Goal: Task Accomplishment & Management: Manage account settings

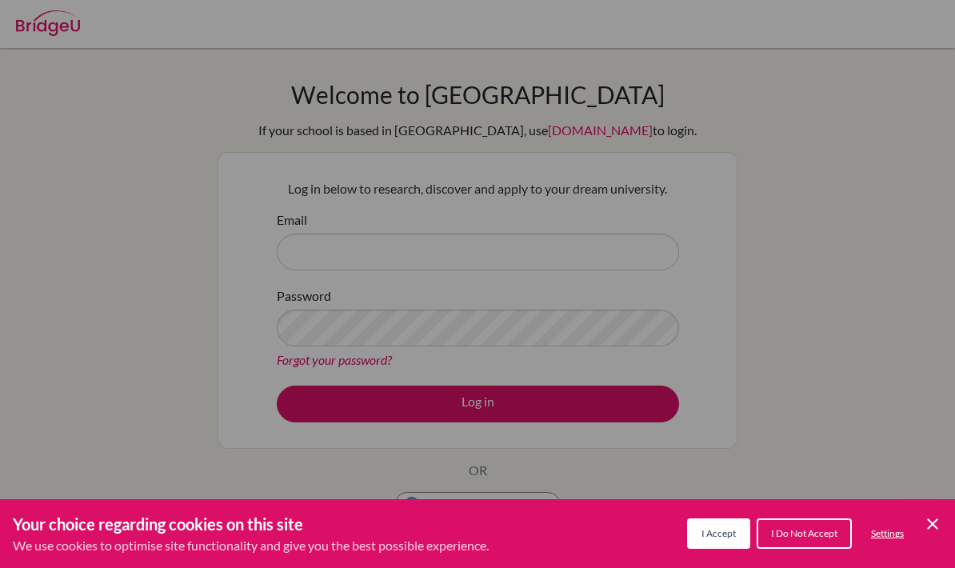
click at [716, 534] on span "I Accept" at bounding box center [718, 533] width 34 height 12
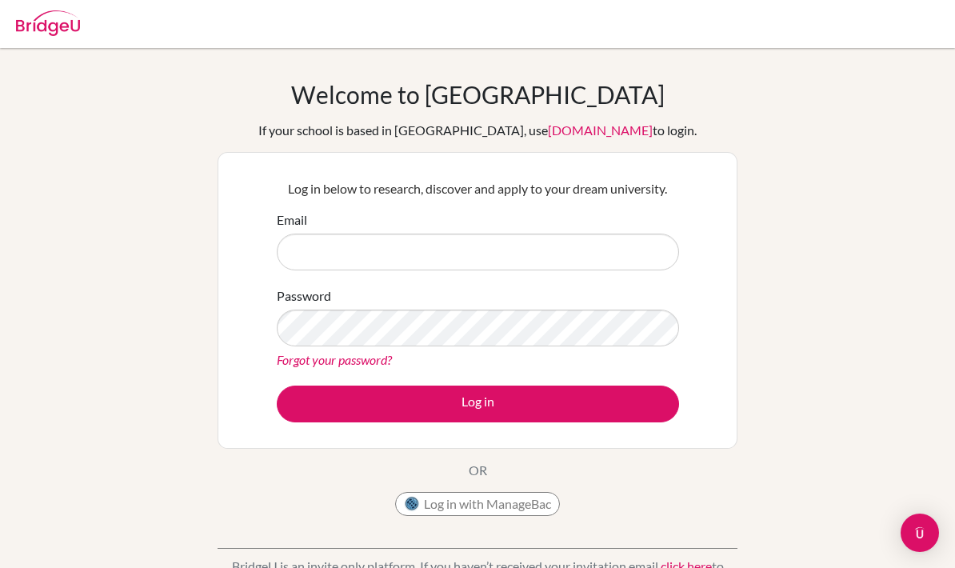
click at [544, 513] on button "Log in with ManageBac" at bounding box center [477, 504] width 165 height 24
click at [536, 508] on button "Log in with ManageBac" at bounding box center [477, 504] width 165 height 24
click at [536, 499] on button "Log in with ManageBac" at bounding box center [477, 504] width 165 height 24
click at [539, 253] on input "Email" at bounding box center [478, 251] width 402 height 37
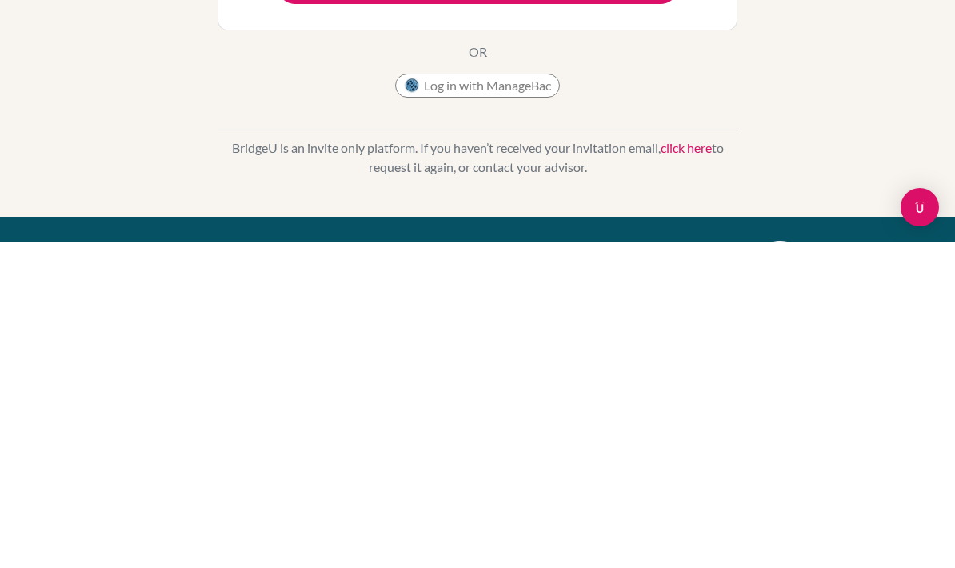
scroll to position [97, 0]
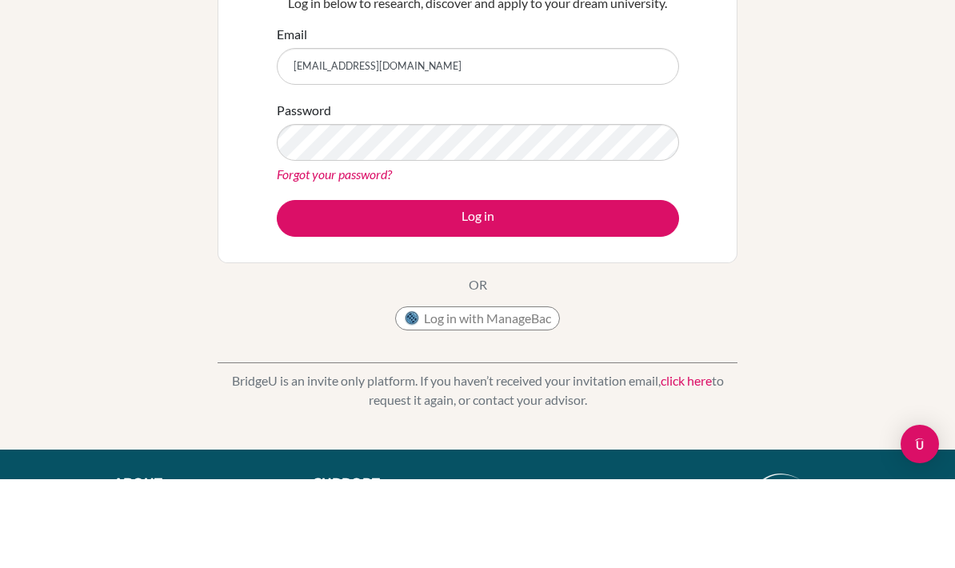
type input "[EMAIL_ADDRESS][DOMAIN_NAME]"
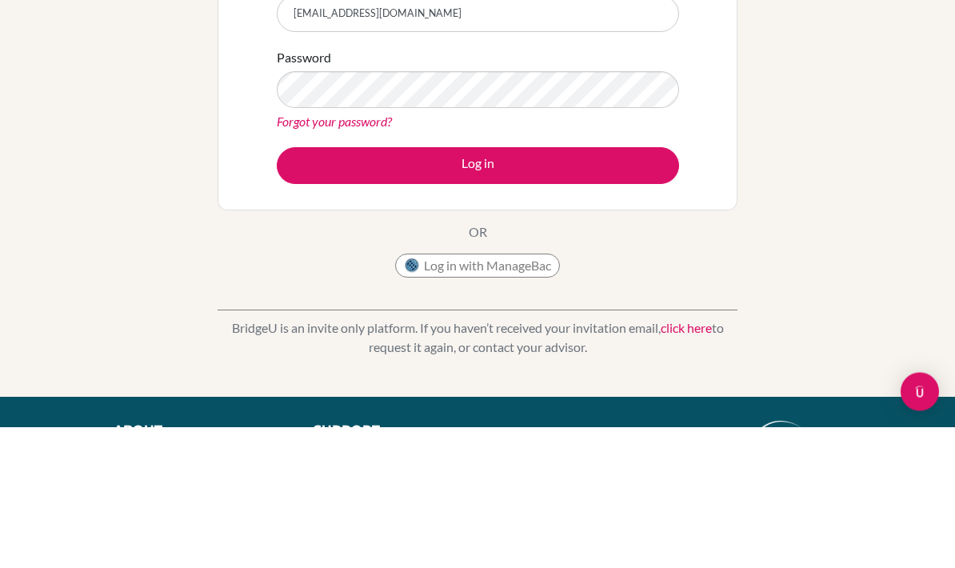
click at [814, 102] on div "Welcome to BridgeU If your school is based in China, use app.bridge-u.com.cn to…" at bounding box center [477, 244] width 955 height 523
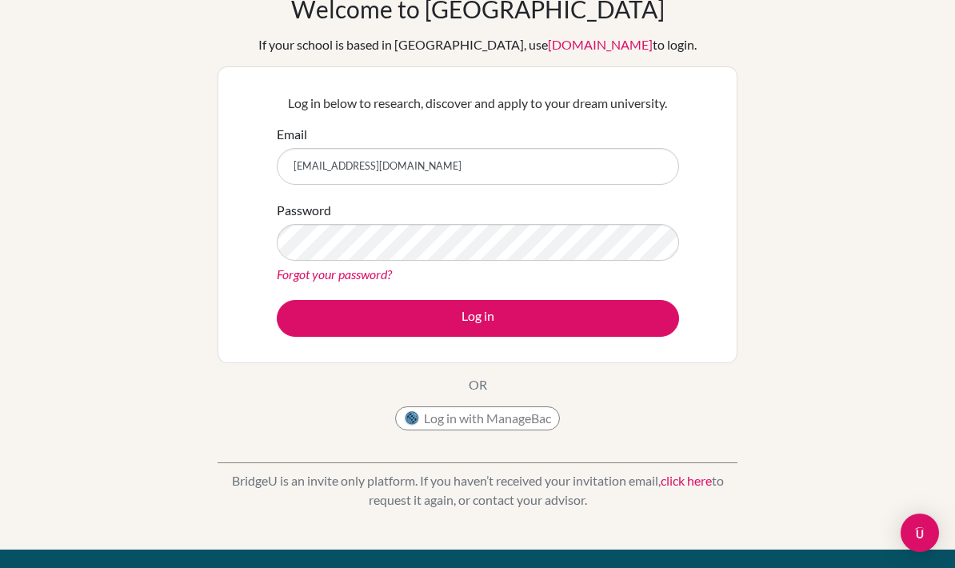
scroll to position [85, 0]
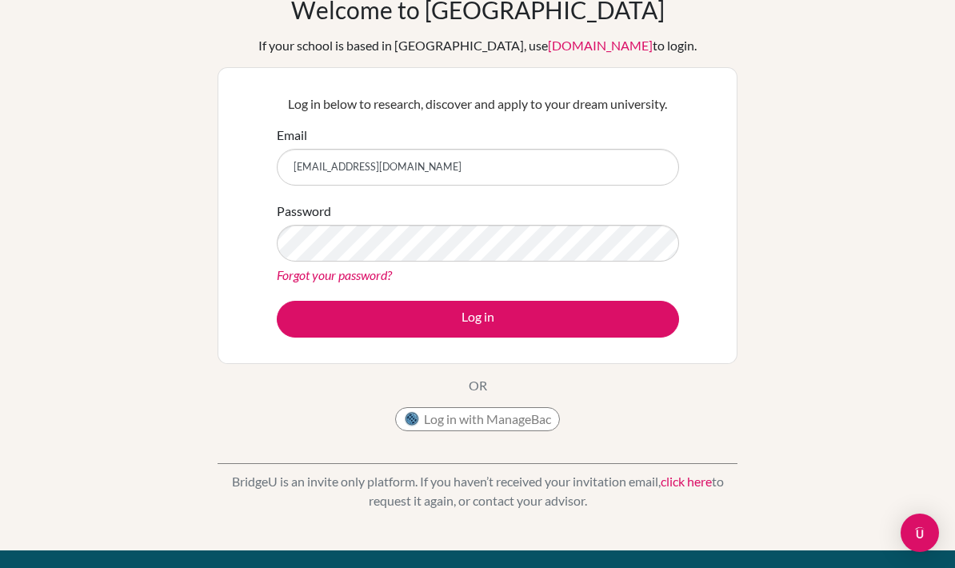
click at [613, 324] on button "Log in" at bounding box center [478, 319] width 402 height 37
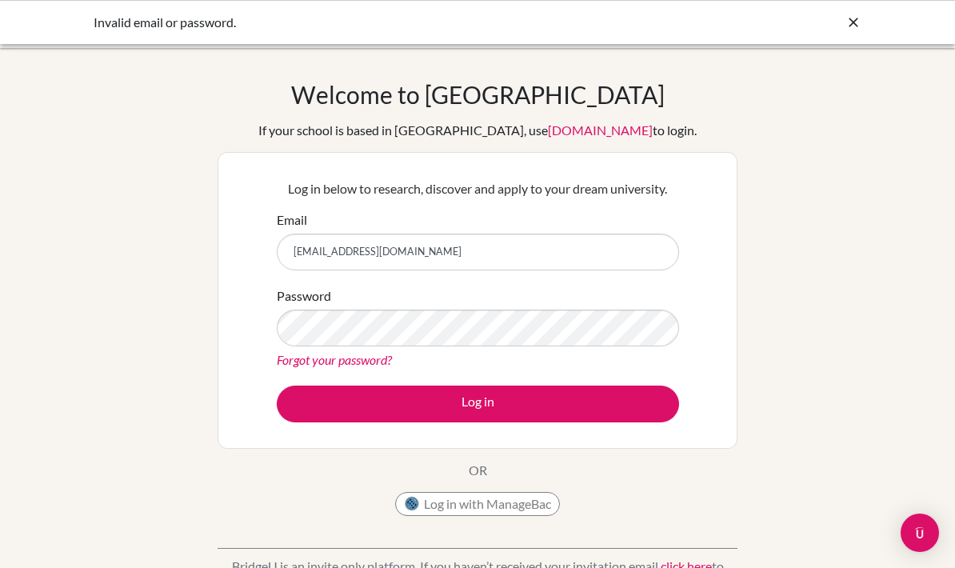
click at [468, 259] on input "[EMAIL_ADDRESS][DOMAIN_NAME]" at bounding box center [478, 251] width 402 height 37
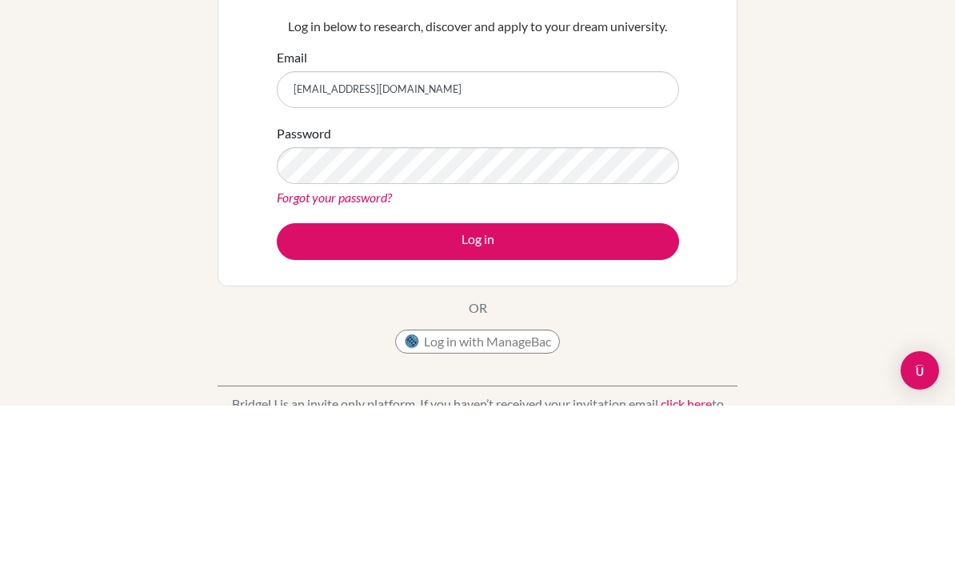
type input "[EMAIL_ADDRESS][DOMAIN_NAME]"
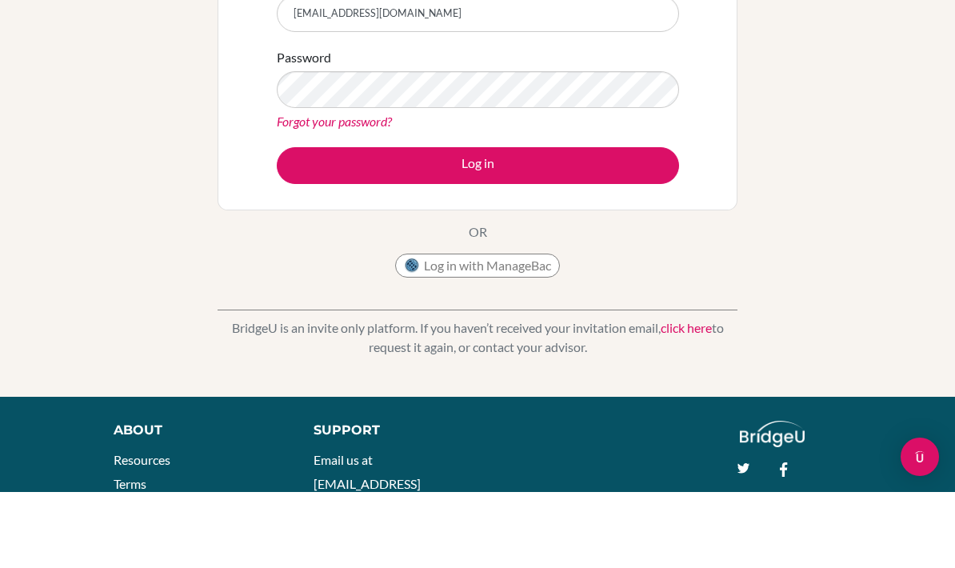
click at [632, 223] on button "Log in" at bounding box center [478, 241] width 402 height 37
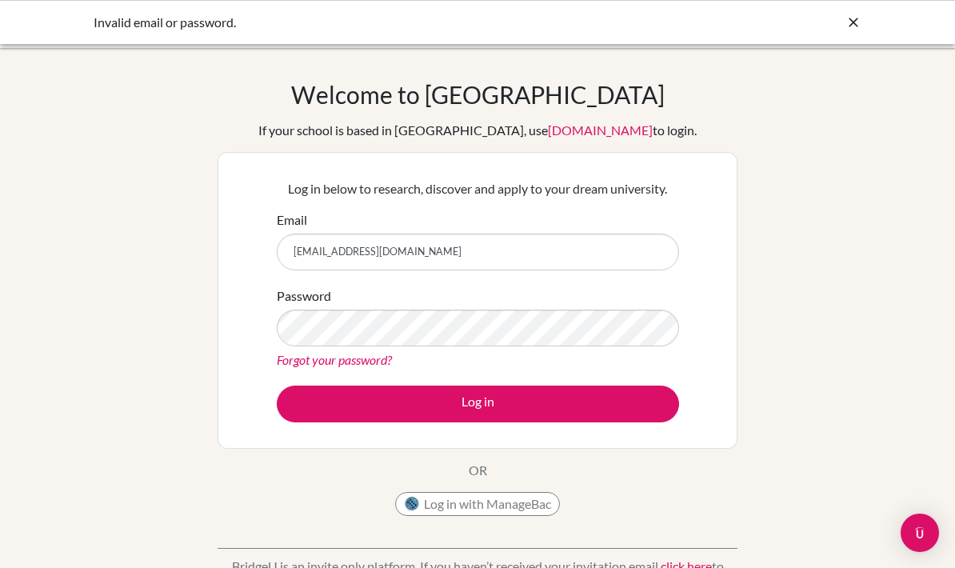
click at [508, 256] on input "[EMAIL_ADDRESS][DOMAIN_NAME]" at bounding box center [478, 251] width 402 height 37
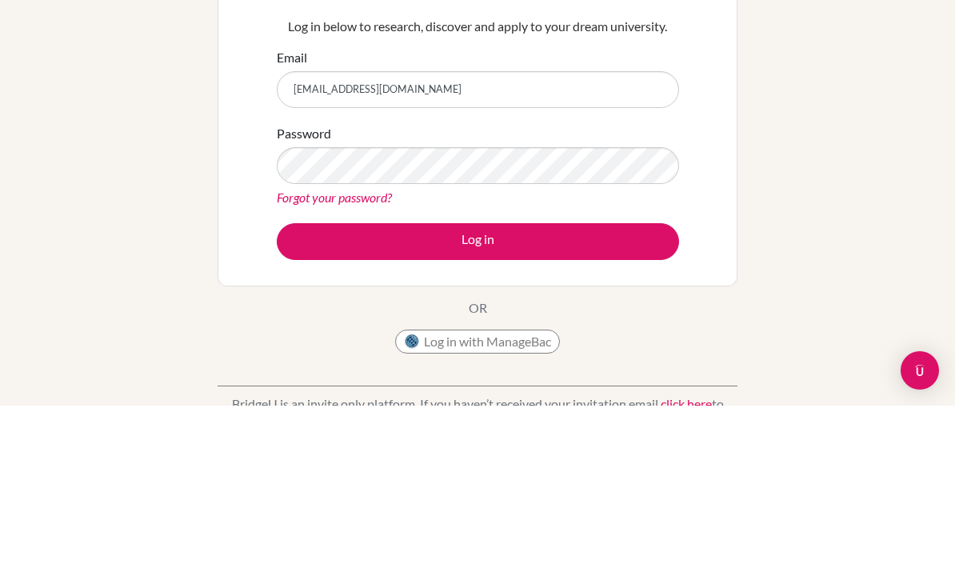
type input "[EMAIL_ADDRESS][DOMAIN_NAME]"
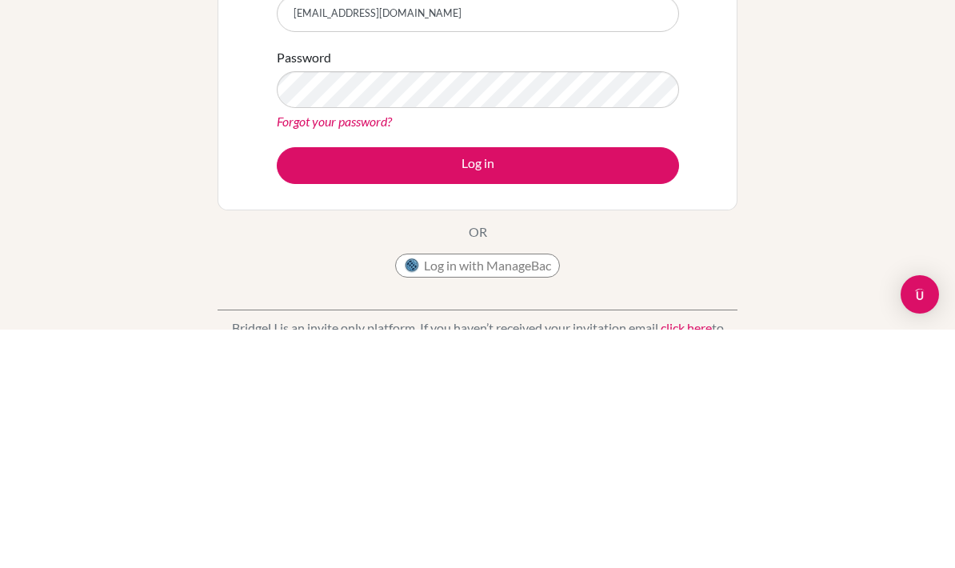
click at [641, 385] on button "Log in" at bounding box center [478, 403] width 402 height 37
